Goal: Browse casually

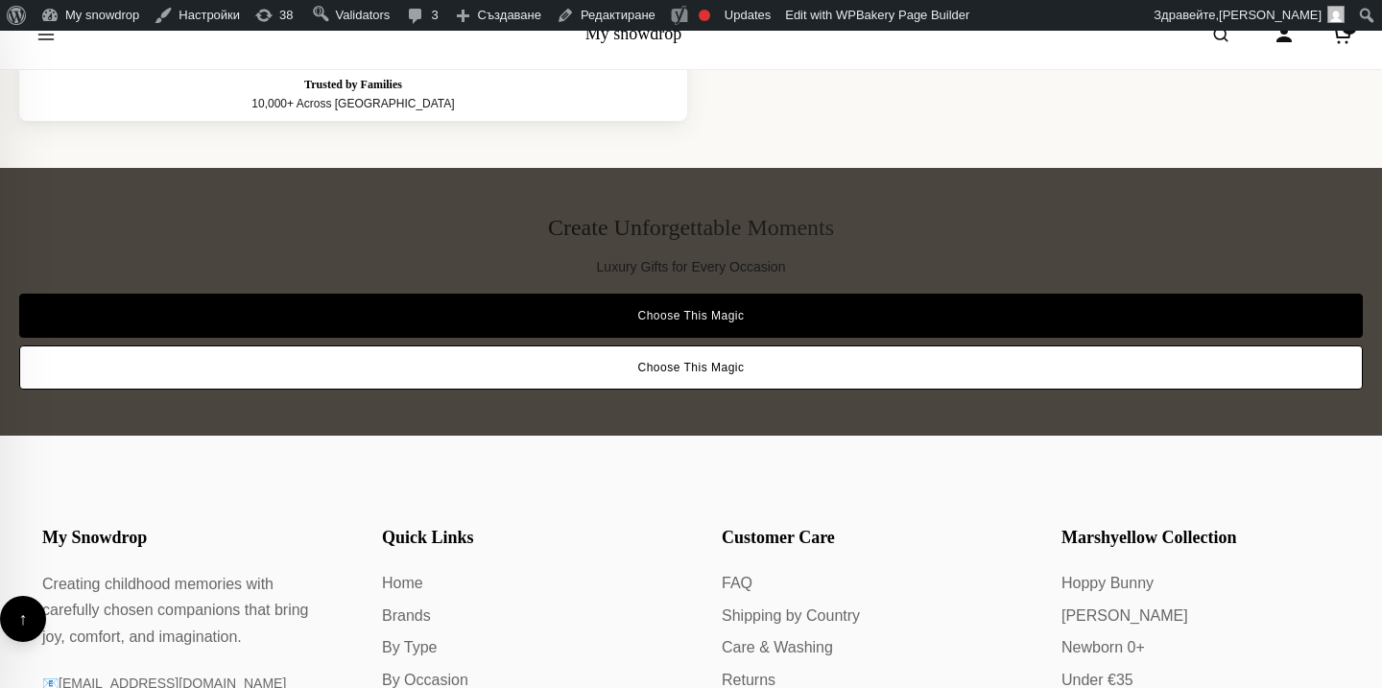
scroll to position [10525, 0]
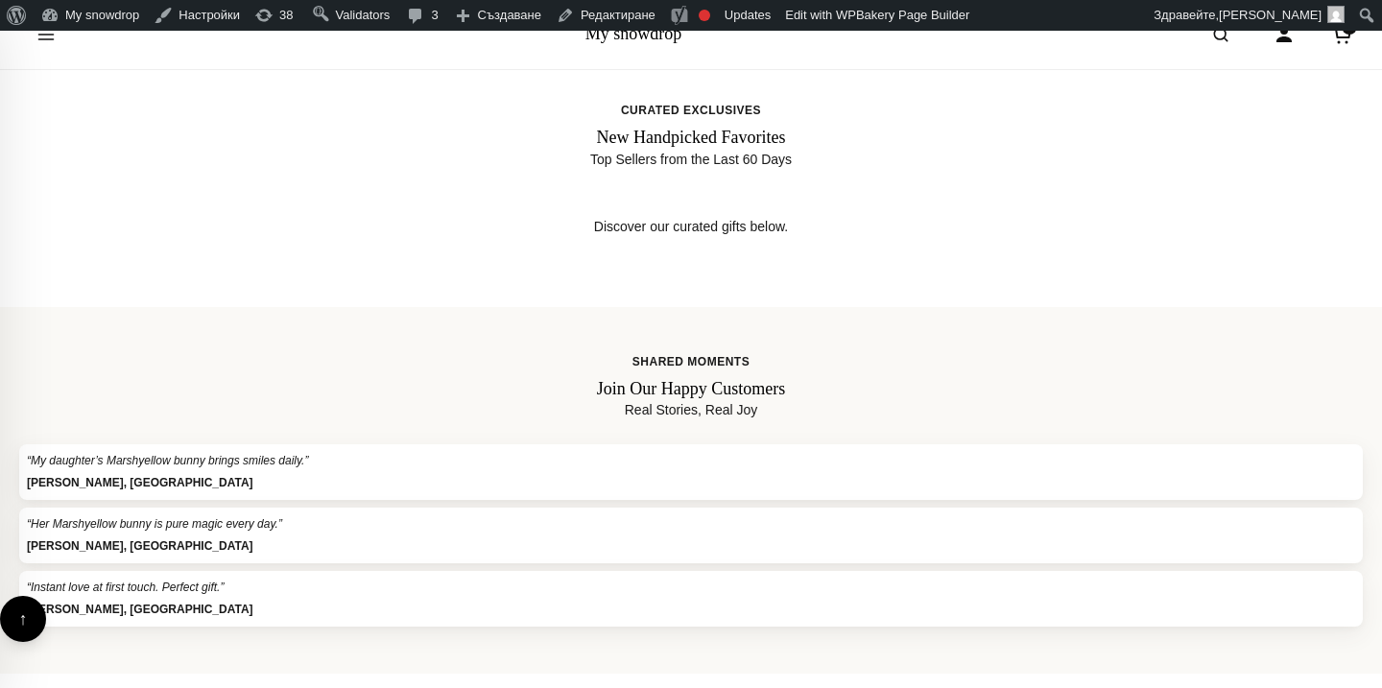
scroll to position [4805, 0]
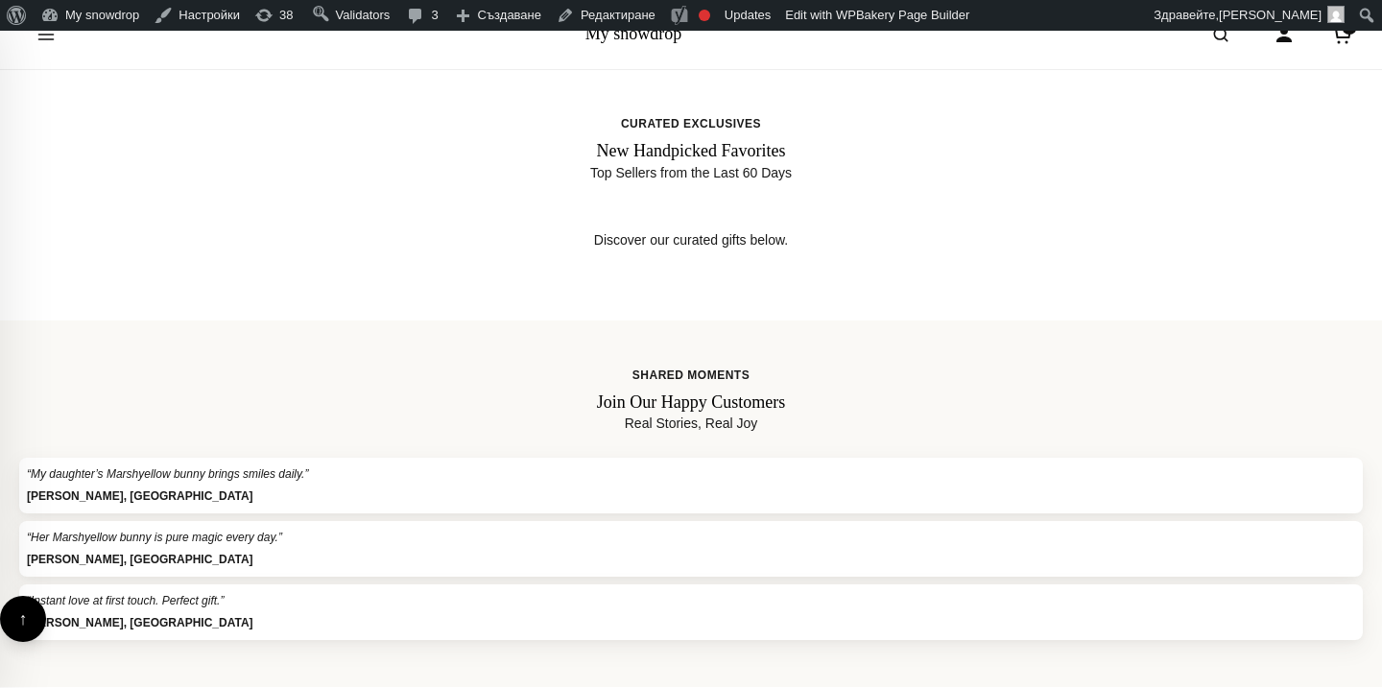
click at [620, 120] on span "Curated Exclusives" at bounding box center [690, 124] width 1343 height 18
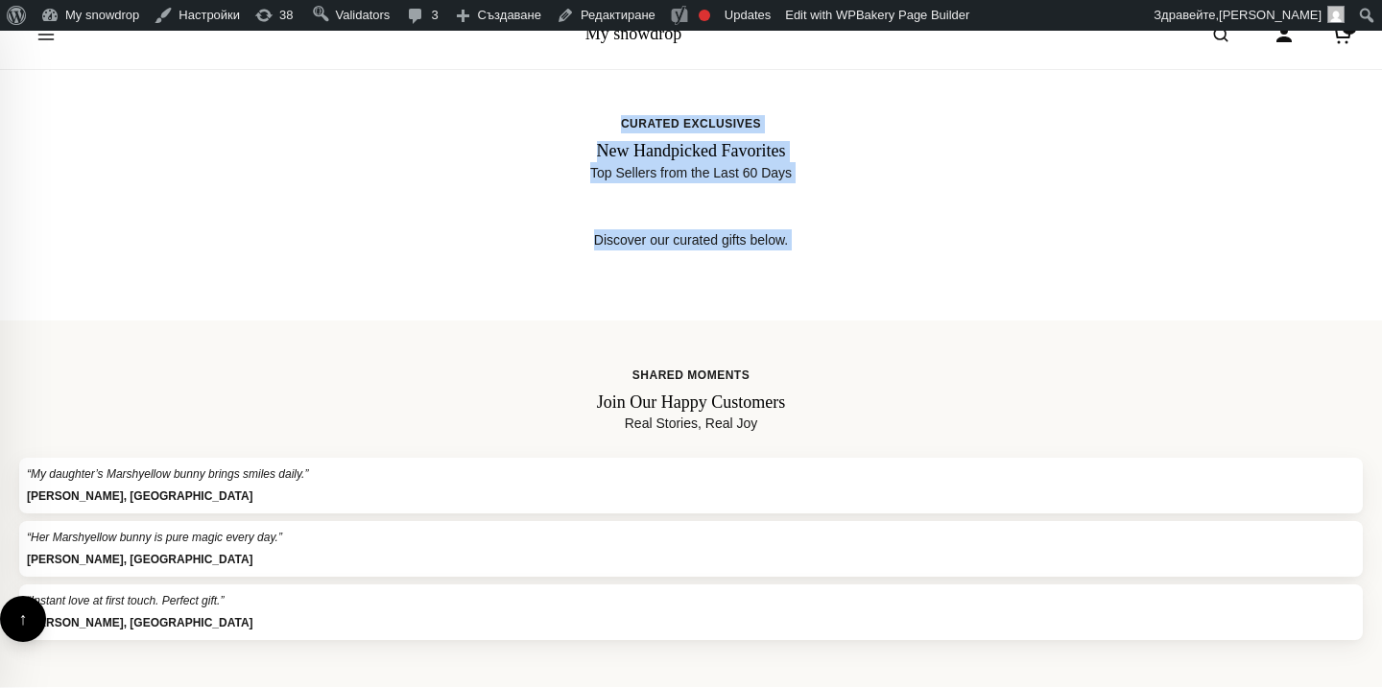
drag, startPoint x: 620, startPoint y: 120, endPoint x: 772, endPoint y: 275, distance: 217.8
click at [774, 276] on section "Curated Exclusives New Handpicked Favorites Top Sellers from the Last 60 Days D…" at bounding box center [691, 194] width 1382 height 251
copy main "Curated Exclusives New Handpicked Favorites Top Sellers from the Last 60 Days D…"
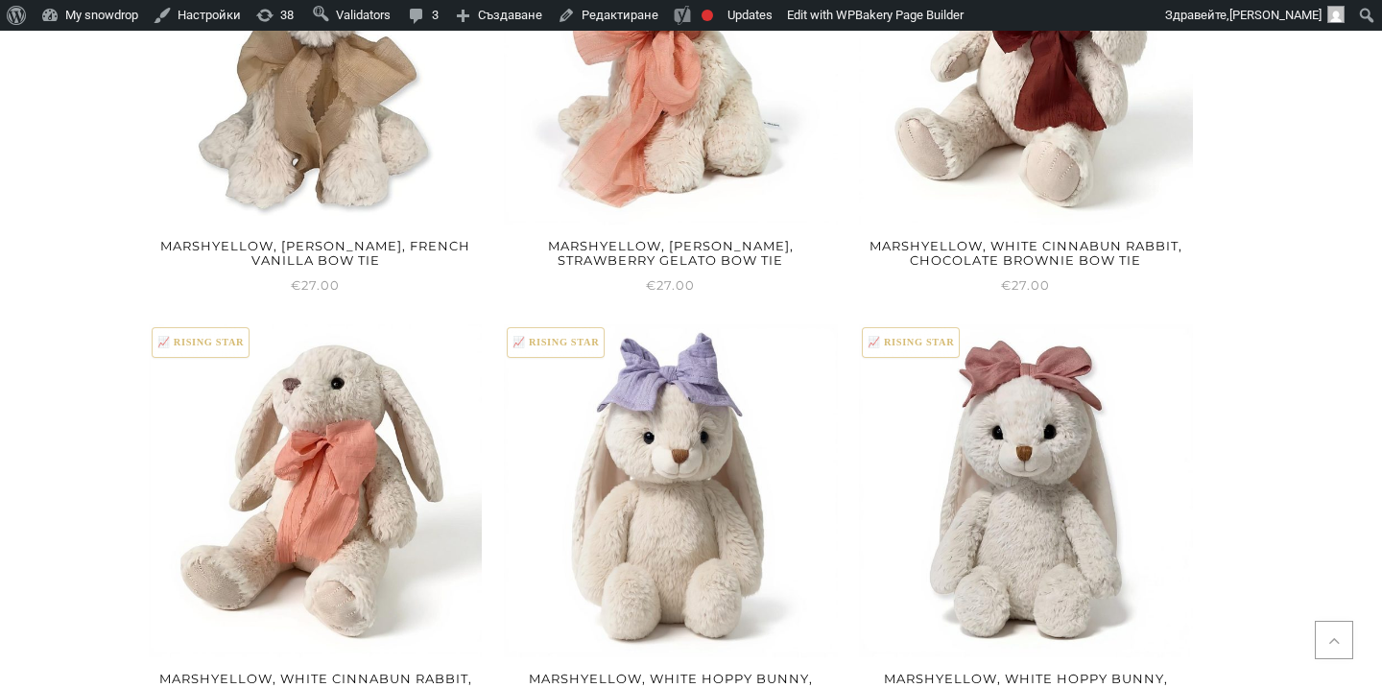
scroll to position [4493, 0]
